Goal: Obtain resource: Obtain resource

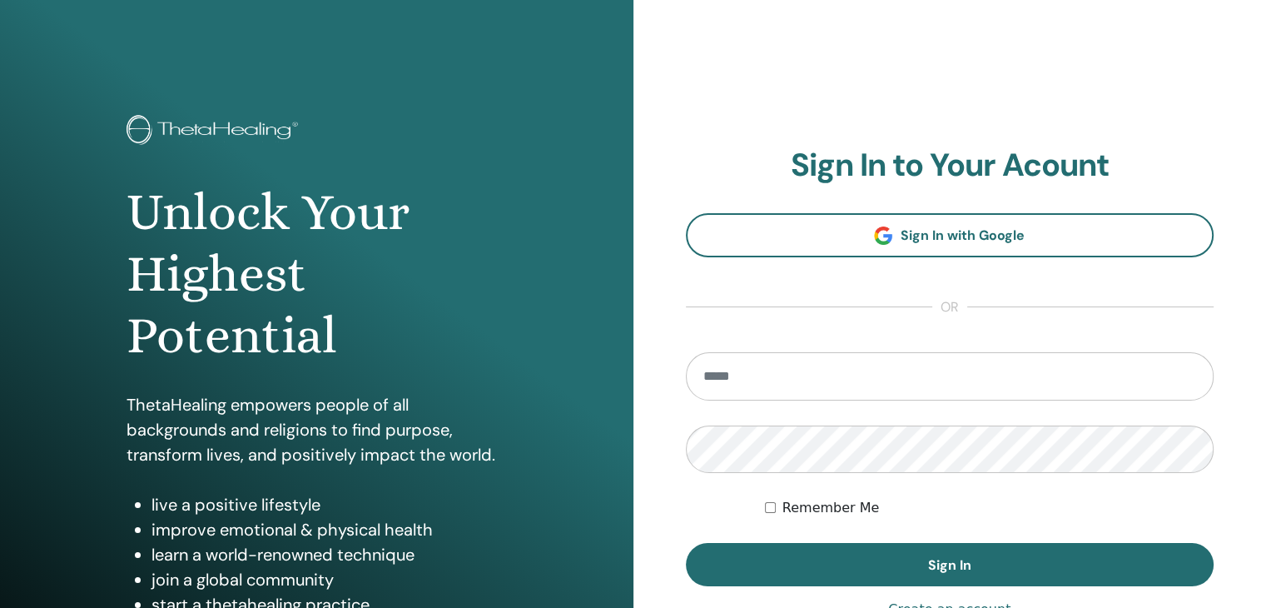
type input "**********"
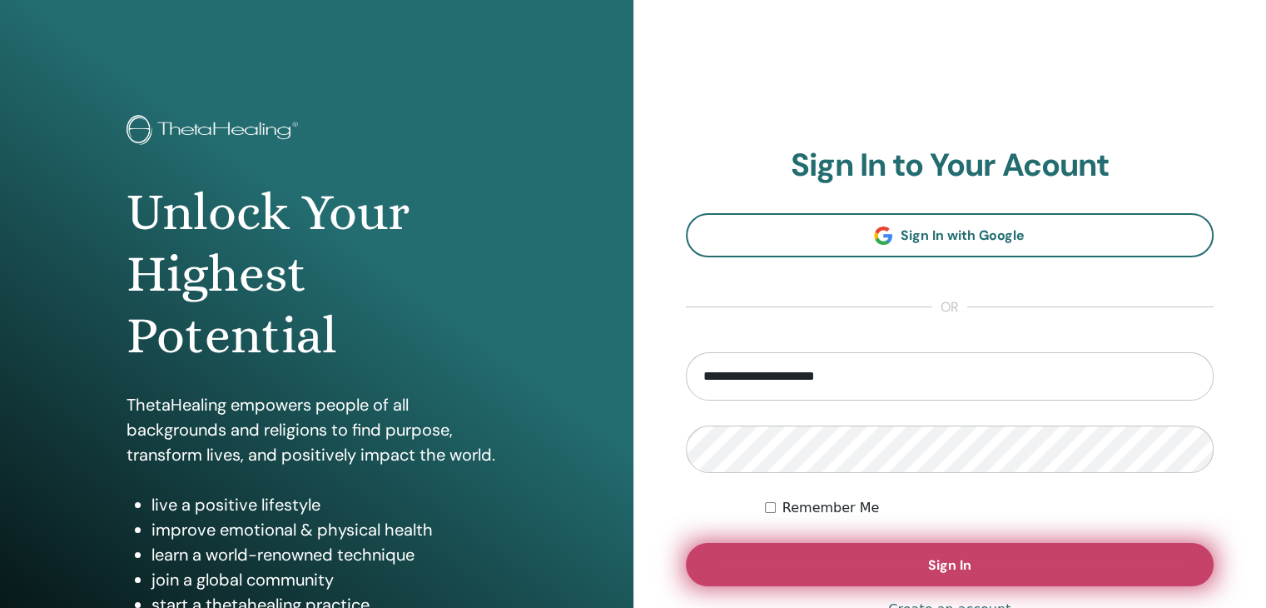
click at [946, 565] on span "Sign In" at bounding box center [949, 564] width 43 height 17
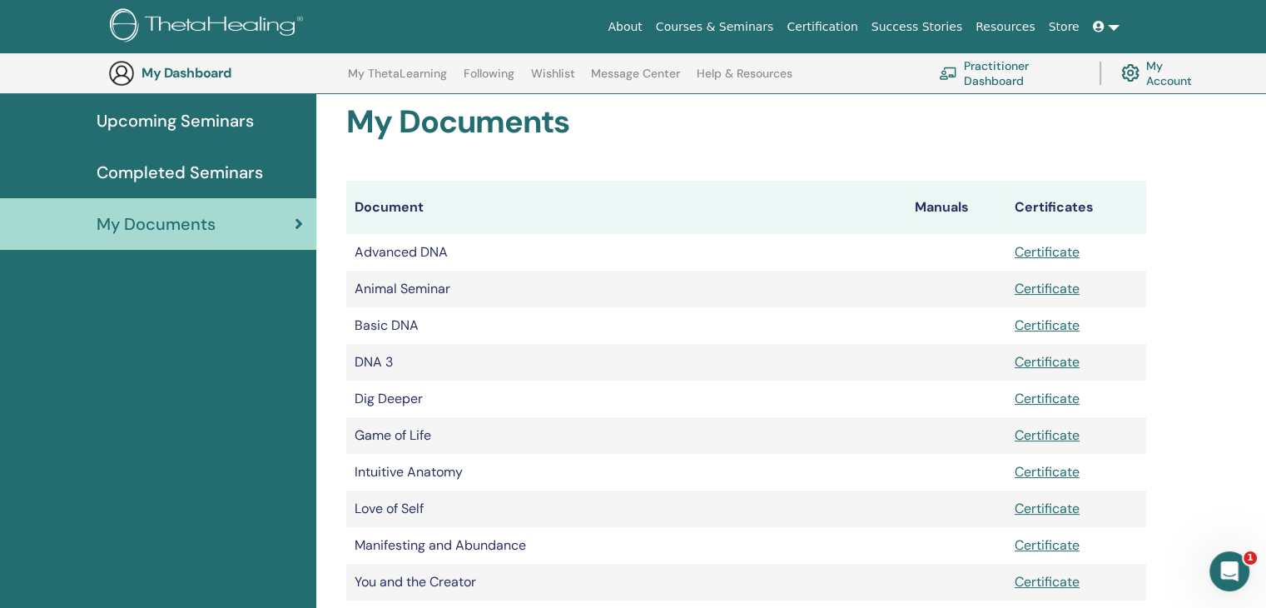
scroll to position [180, 0]
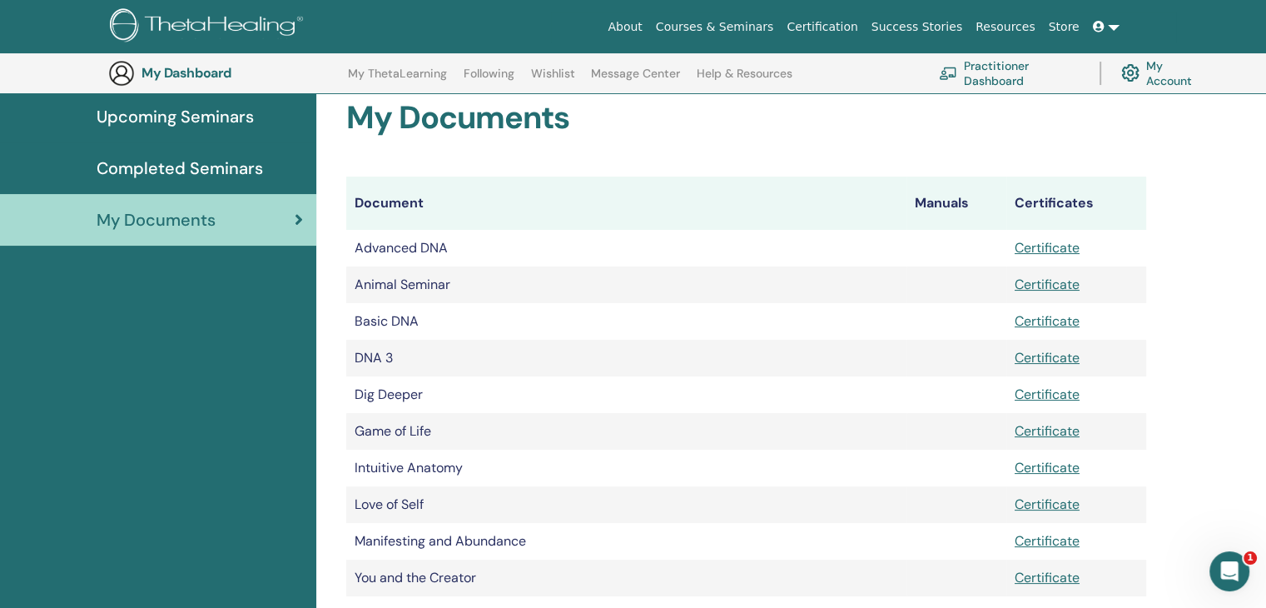
drag, startPoint x: 1270, startPoint y: 98, endPoint x: 1274, endPoint y: 162, distance: 64.2
click at [1265, 162] on html "About Courses & Seminars Certification Success Stories Resources Store PB [PERS…" at bounding box center [633, 124] width 1266 height 608
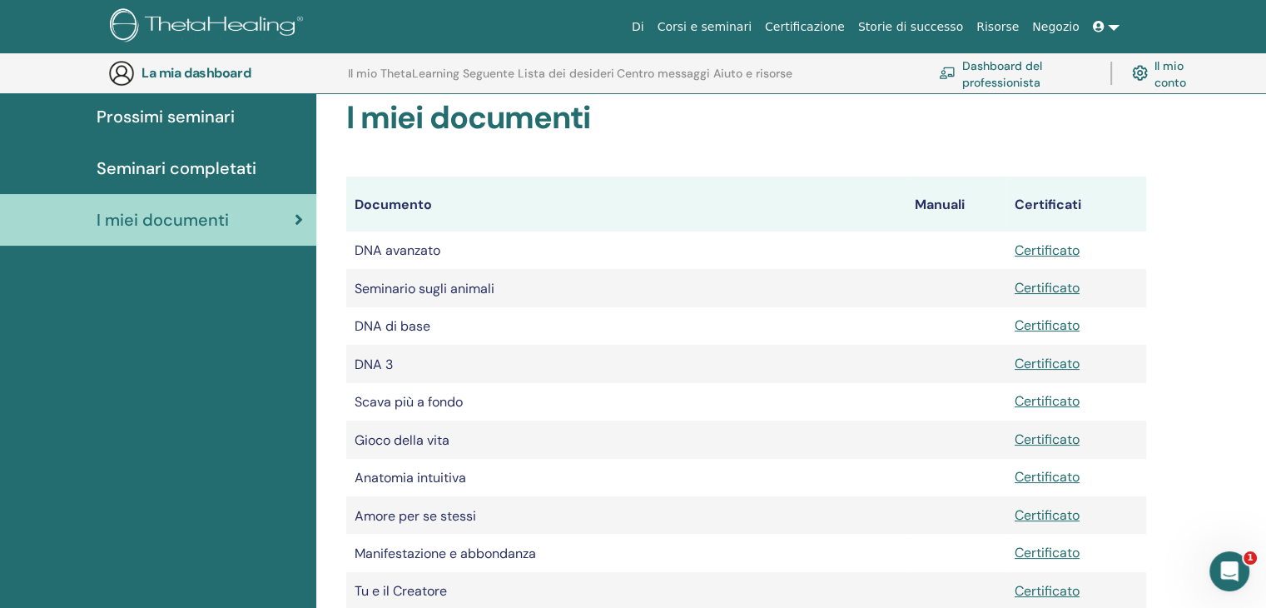
click at [1207, 297] on div "I miei documenti Documento Manuali Certificati DNA avanzato Certificato Seminar…" at bounding box center [791, 426] width 950 height 774
click at [1053, 255] on font "Certificato" at bounding box center [1047, 249] width 65 height 17
click at [1050, 291] on font "Certificato" at bounding box center [1047, 287] width 65 height 17
click at [1051, 324] on font "Certificato" at bounding box center [1047, 324] width 65 height 17
click at [1052, 365] on font "Certificato" at bounding box center [1047, 363] width 65 height 17
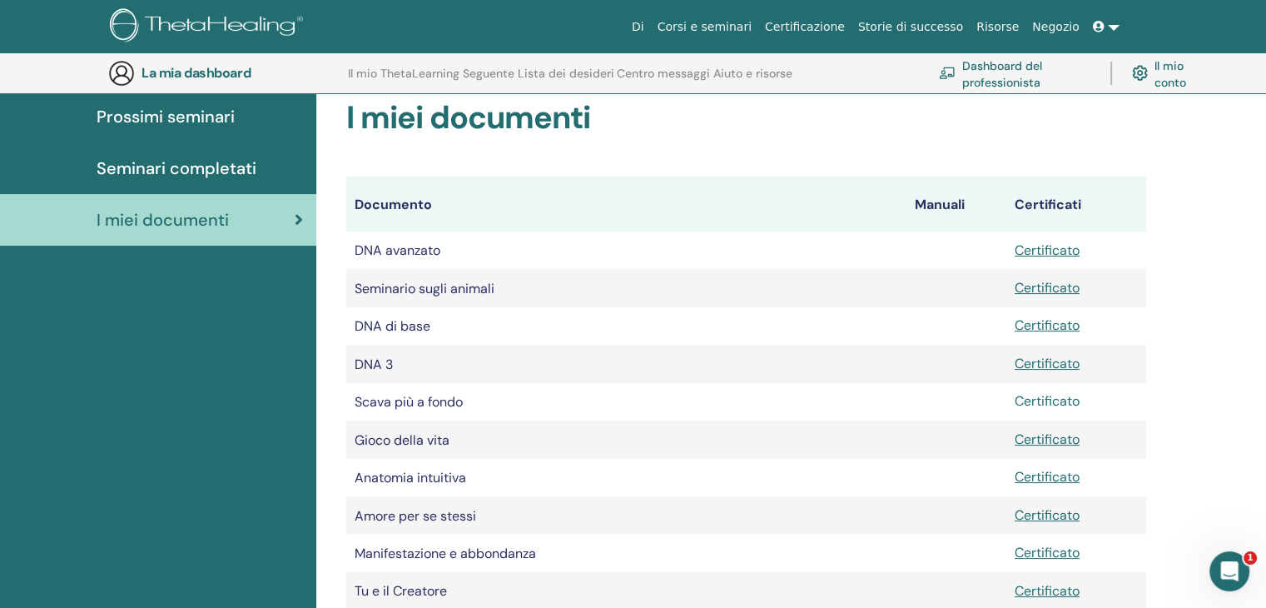
click at [1048, 401] on font "Certificato" at bounding box center [1047, 400] width 65 height 17
click at [1047, 441] on font "Certificato" at bounding box center [1047, 438] width 65 height 17
click at [1046, 480] on font "Certificato" at bounding box center [1047, 476] width 65 height 17
click at [1041, 519] on font "Certificato" at bounding box center [1047, 514] width 65 height 17
click at [1036, 560] on font "Certificato" at bounding box center [1047, 552] width 65 height 17
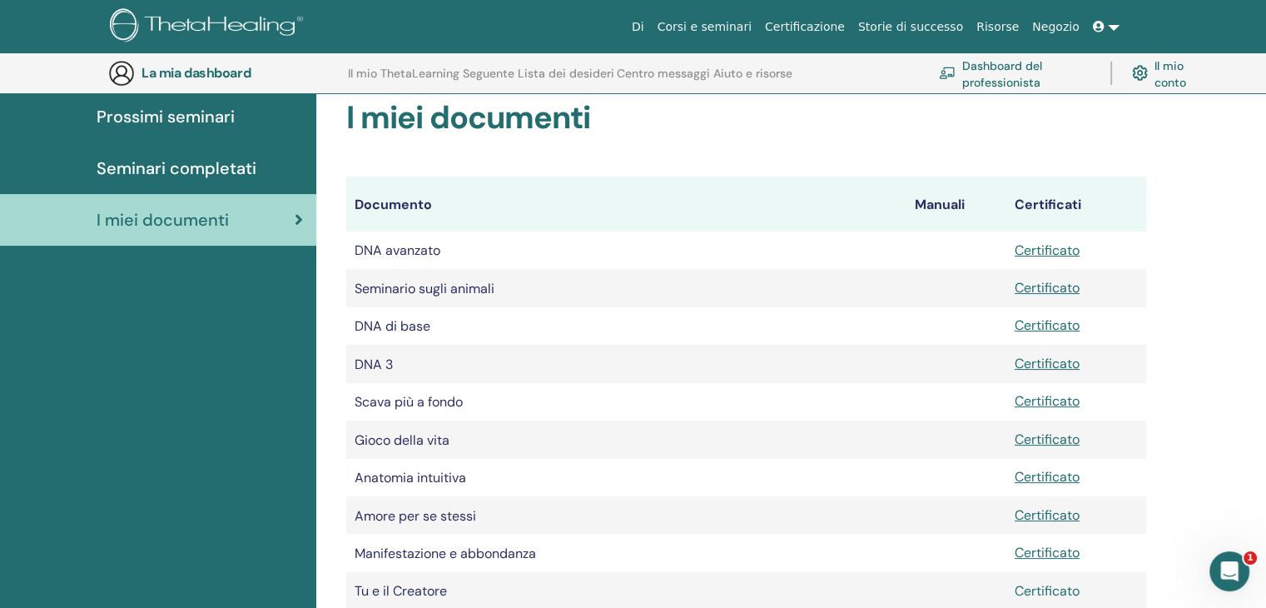
click at [1059, 594] on font "Certificato" at bounding box center [1047, 590] width 65 height 17
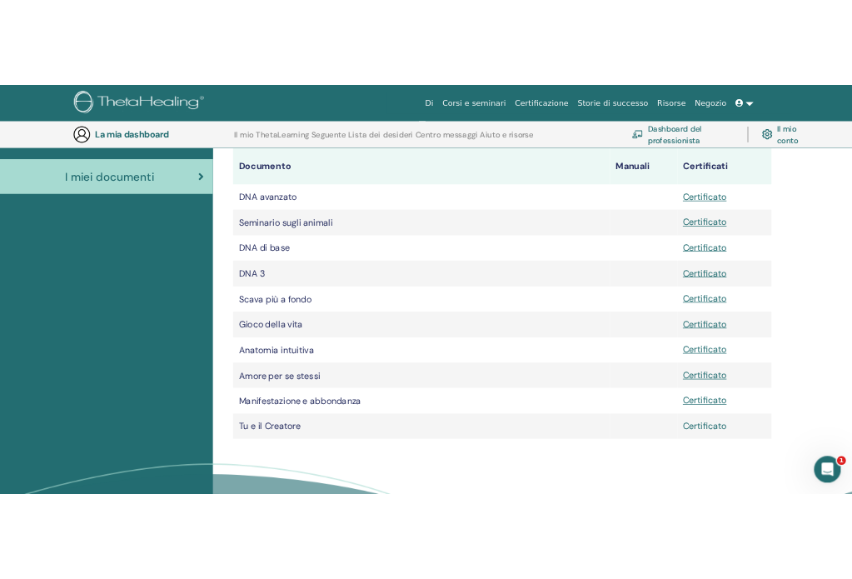
scroll to position [253, 0]
